Goal: Task Accomplishment & Management: Manage account settings

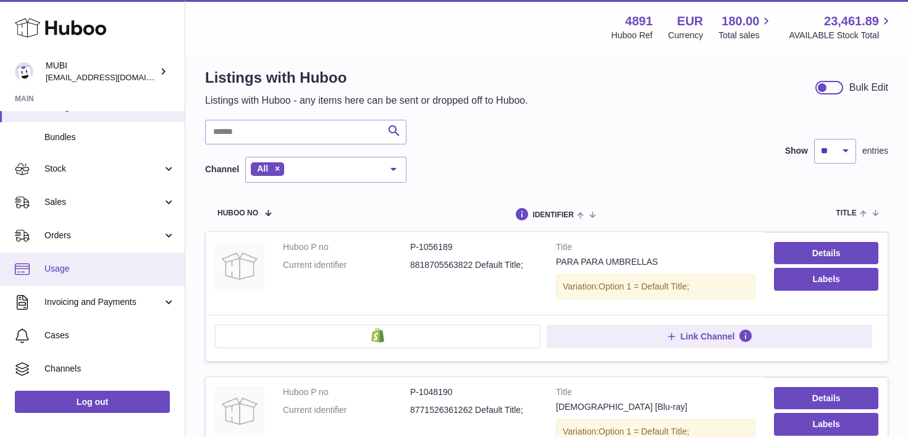
scroll to position [120, 0]
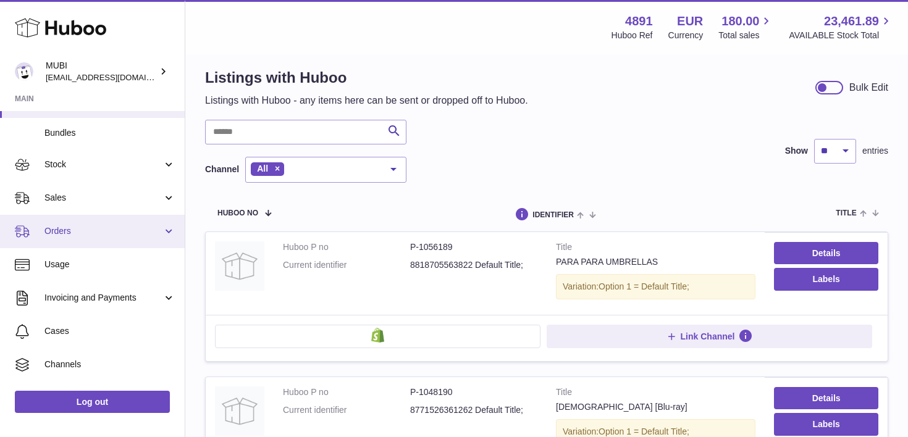
click at [96, 226] on span "Orders" at bounding box center [103, 231] width 118 height 12
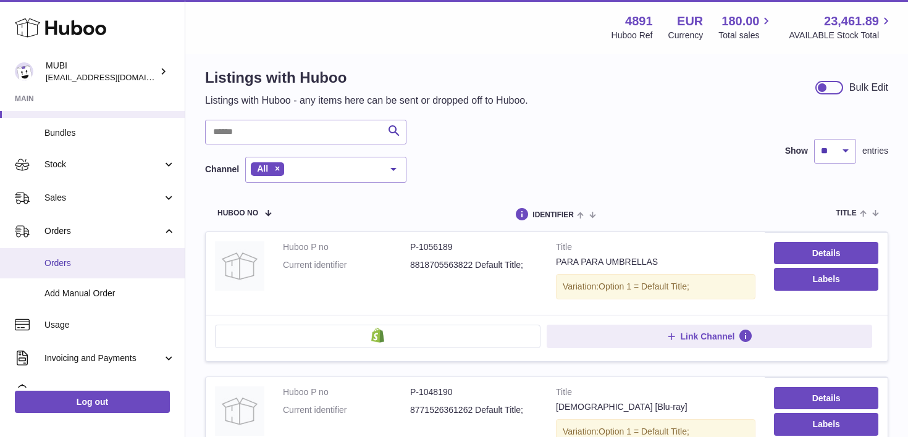
click at [80, 256] on link "Orders" at bounding box center [92, 263] width 185 height 30
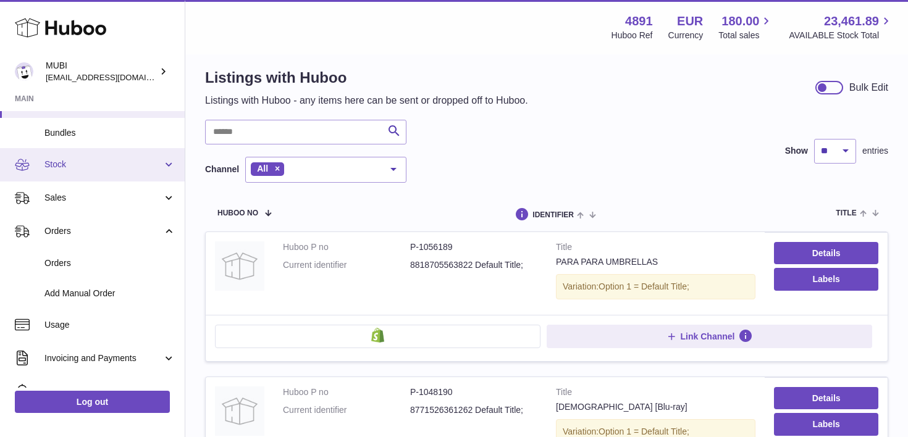
click at [75, 172] on link "Stock" at bounding box center [92, 164] width 185 height 33
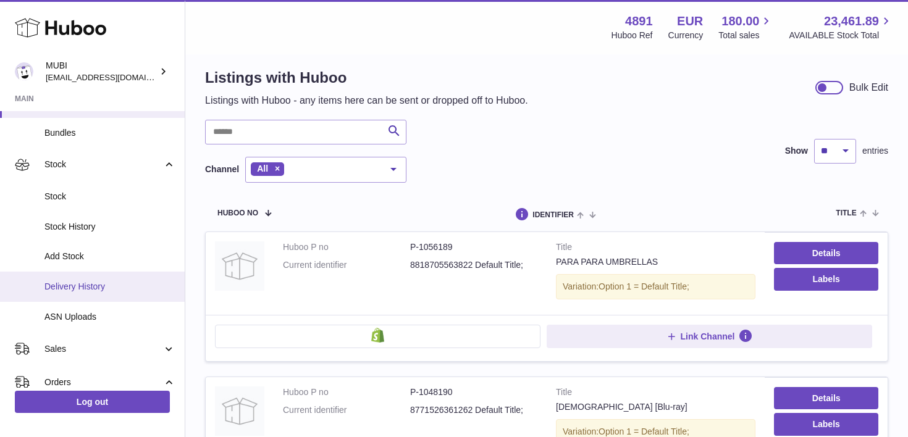
click at [77, 286] on span "Delivery History" at bounding box center [109, 287] width 131 height 12
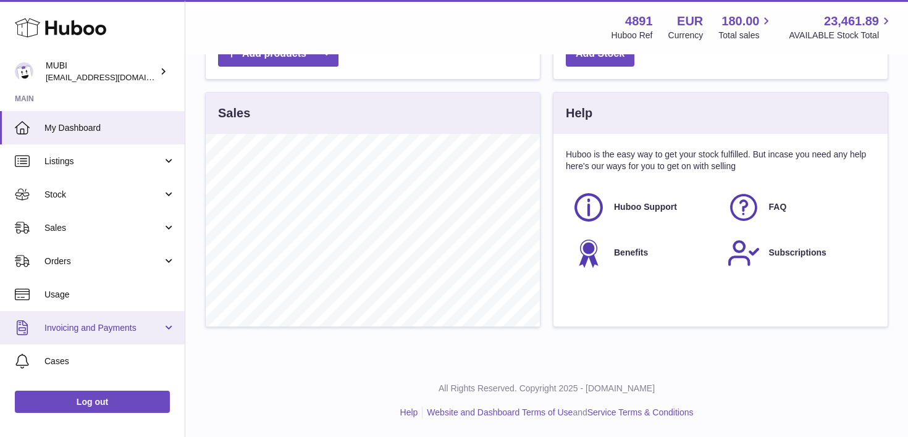
scroll to position [90, 0]
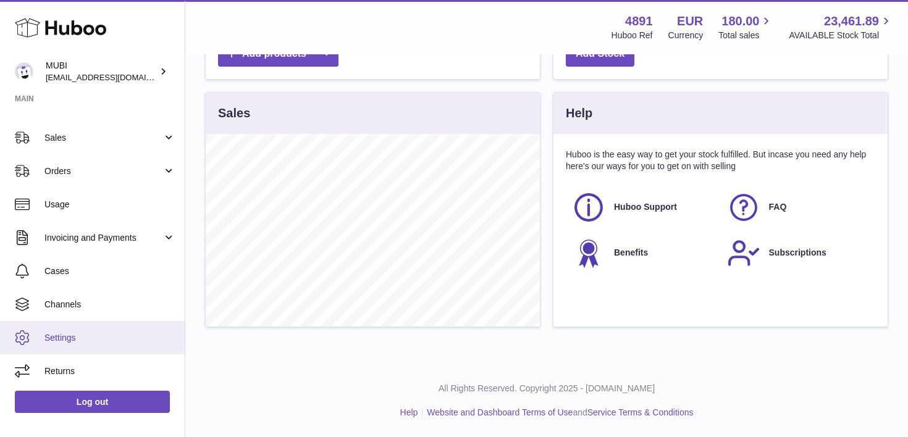
click at [51, 332] on span "Settings" at bounding box center [109, 338] width 131 height 12
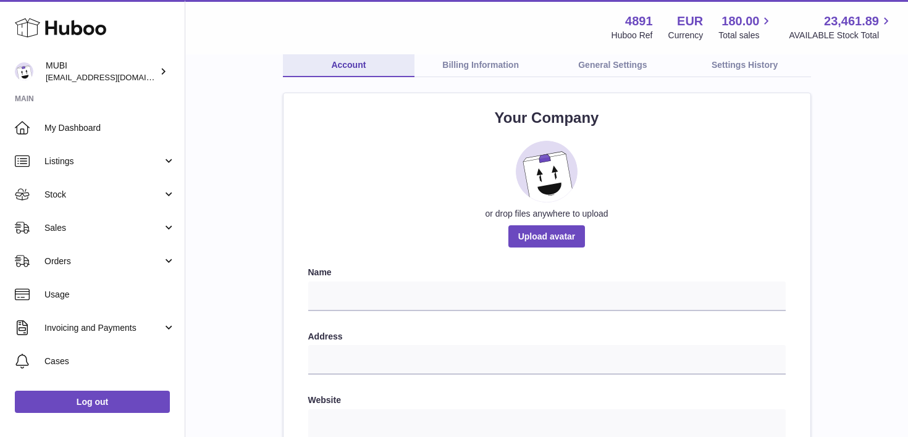
scroll to position [78, 0]
click at [599, 59] on link "General Settings" at bounding box center [612, 64] width 132 height 23
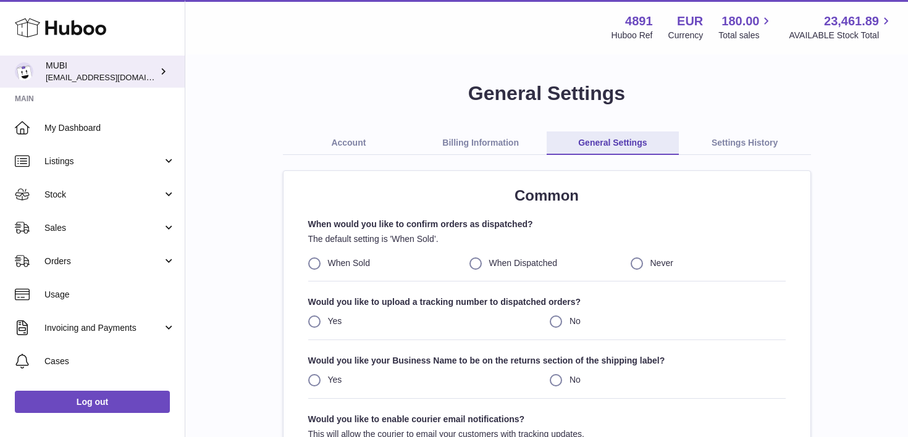
click at [98, 69] on div "MUBI shop@mubi.com" at bounding box center [101, 71] width 111 height 23
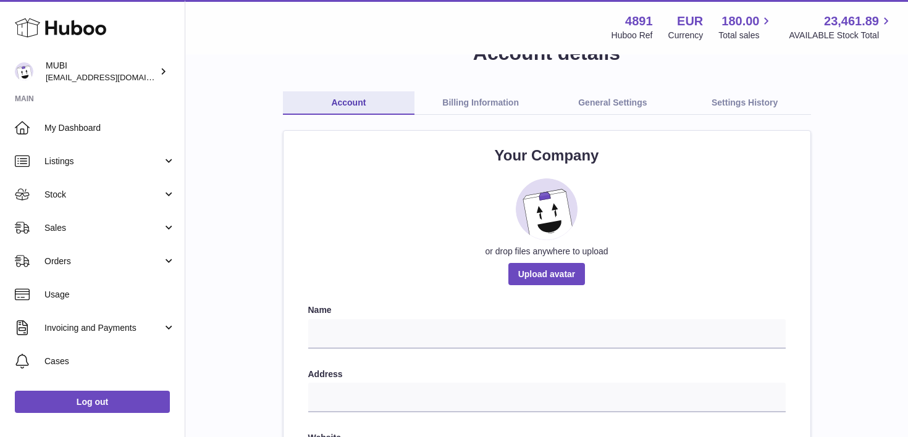
scroll to position [14, 0]
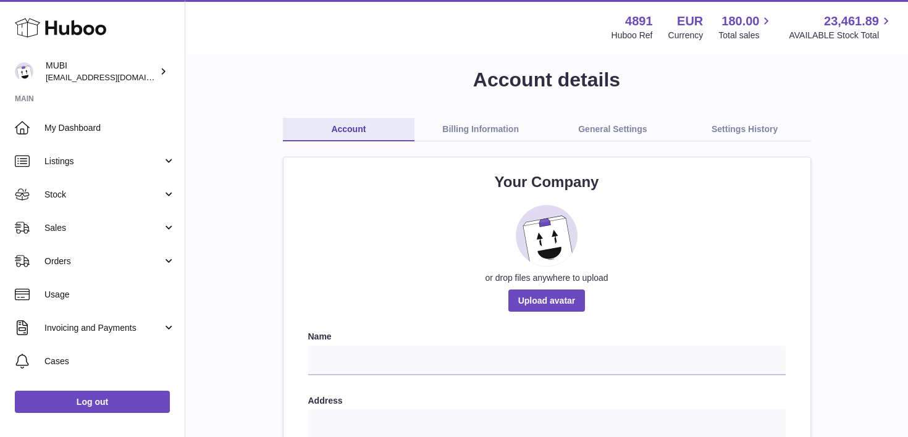
click at [461, 127] on link "Billing Information" at bounding box center [480, 129] width 132 height 23
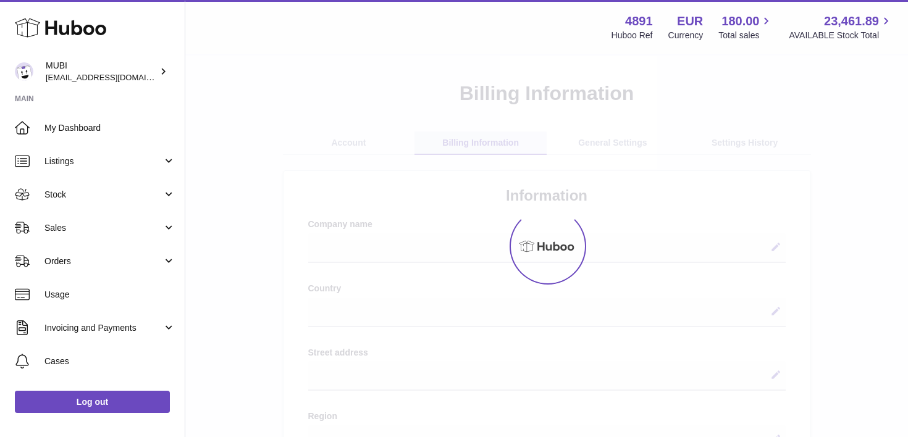
select select
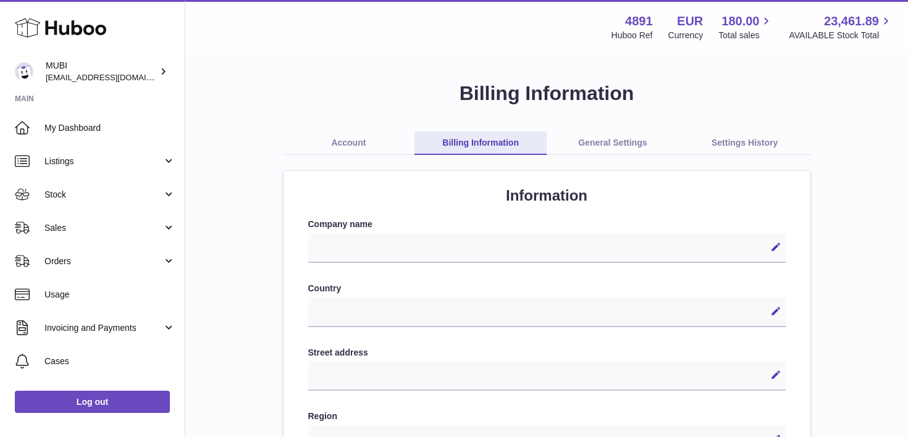
click at [596, 145] on link "General Settings" at bounding box center [612, 143] width 132 height 23
